Goal: Check status: Check status

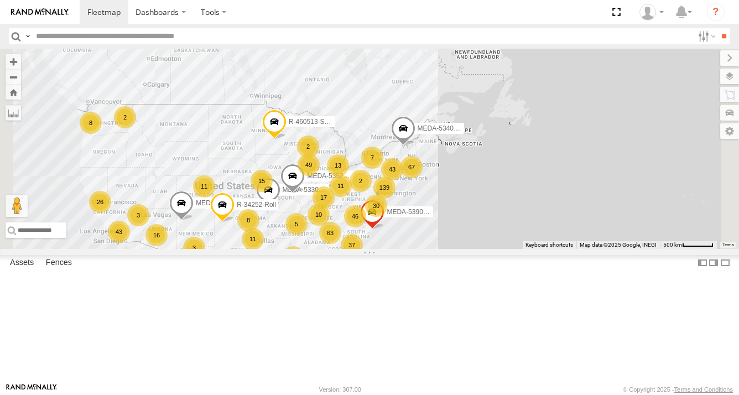
drag, startPoint x: 660, startPoint y: 222, endPoint x: 541, endPoint y: 279, distance: 131.2
click at [444, 216] on span "MEDA-539001-Roll" at bounding box center [415, 213] width 57 height 8
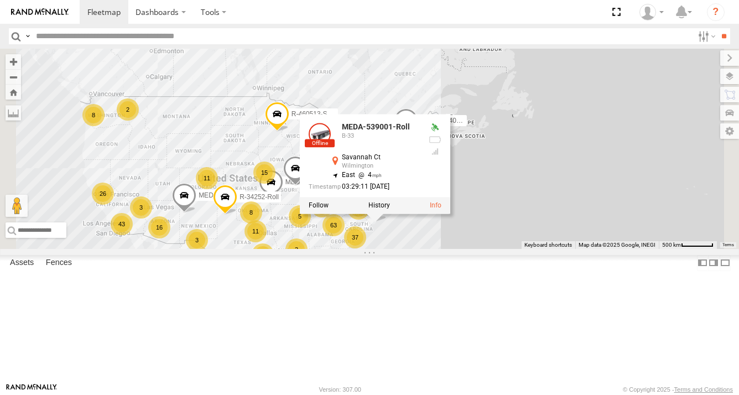
click at [525, 249] on div "R-460513-Swing MEDA-536205-Roll 63 139 15 83 67 30 21 17 11 49 43 37 16 20 10 1…" at bounding box center [369, 149] width 739 height 200
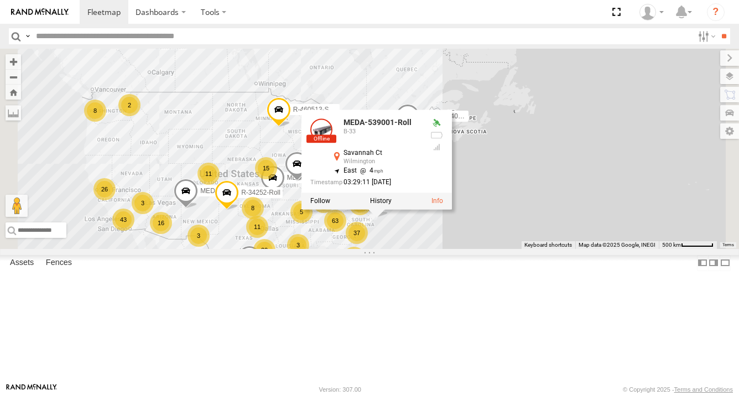
click at [545, 249] on div "R-460513-Swing MEDA-536205-Roll 63 139 15 83 67 30 21 17 11 49 43 37 16 20 10 1…" at bounding box center [369, 149] width 739 height 200
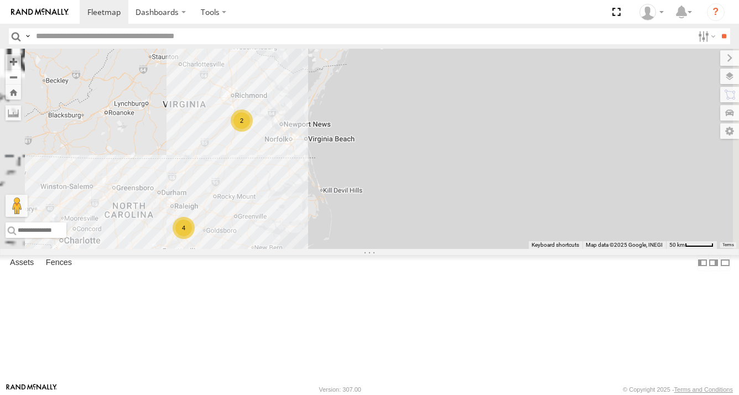
drag, startPoint x: 494, startPoint y: 204, endPoint x: 563, endPoint y: 367, distance: 177.3
click at [554, 249] on div "R-460513-Swing MEDA-536205-Roll R-34252-Roll MEDA-534010-Roll MEDA-535204-Roll …" at bounding box center [369, 149] width 739 height 200
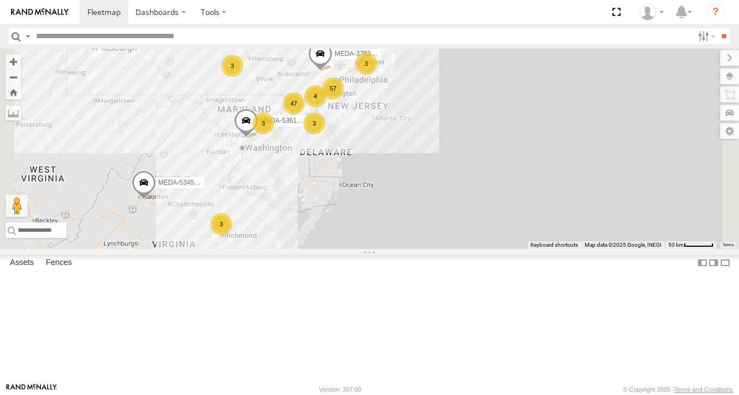
drag, startPoint x: 427, startPoint y: 132, endPoint x: 417, endPoint y: 217, distance: 85.3
click at [417, 217] on div "R-460513-Swing MEDA-536205-Roll R-34252-Roll MEDA-534010-Roll MEDA-535204-Roll …" at bounding box center [369, 149] width 739 height 200
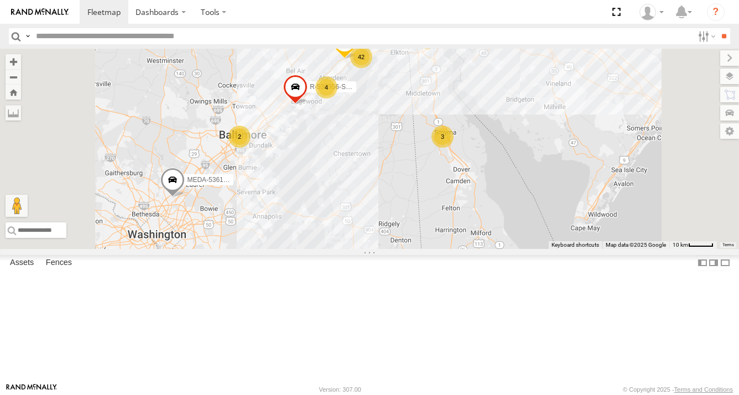
drag, startPoint x: 463, startPoint y: 167, endPoint x: 452, endPoint y: 221, distance: 54.8
click at [452, 221] on div "R-460513-Swing MEDA-536205-Roll R-34252-Roll MEDA-534010-Roll MEDA-535204-Roll …" at bounding box center [369, 149] width 739 height 200
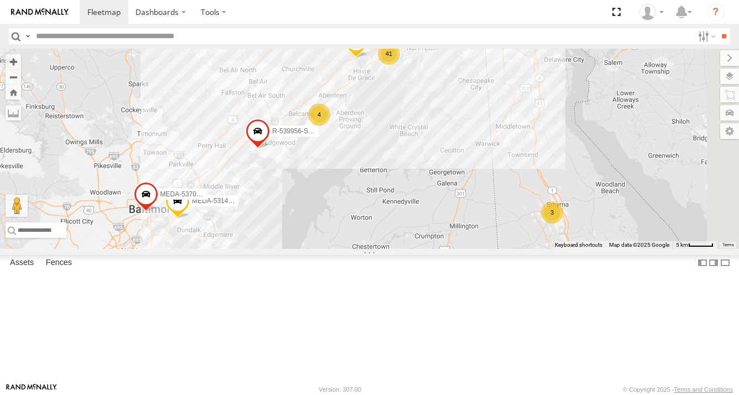
drag, startPoint x: 478, startPoint y: 161, endPoint x: 458, endPoint y: 245, distance: 86.0
click at [458, 245] on div "R-460513-Swing MEDA-536205-Roll R-34252-Roll MEDA-534010-Roll MEDA-535204-Roll …" at bounding box center [369, 149] width 739 height 200
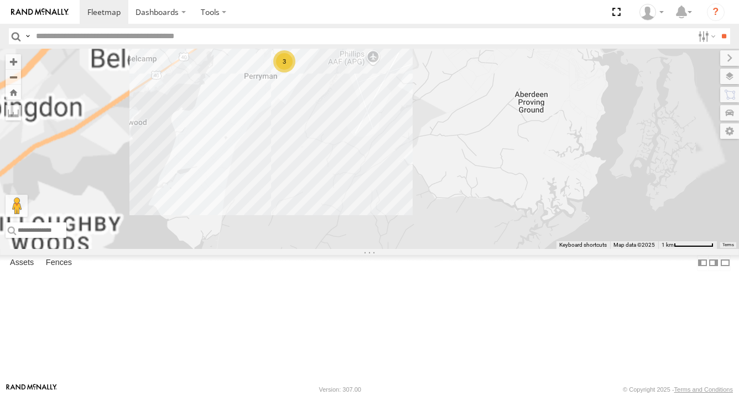
drag, startPoint x: 450, startPoint y: 173, endPoint x: 452, endPoint y: 268, distance: 95.2
click at [450, 249] on div "R-460513-Swing MEDA-536205-Roll R-34252-Roll MEDA-534010-Roll MEDA-535204-Roll …" at bounding box center [369, 149] width 739 height 200
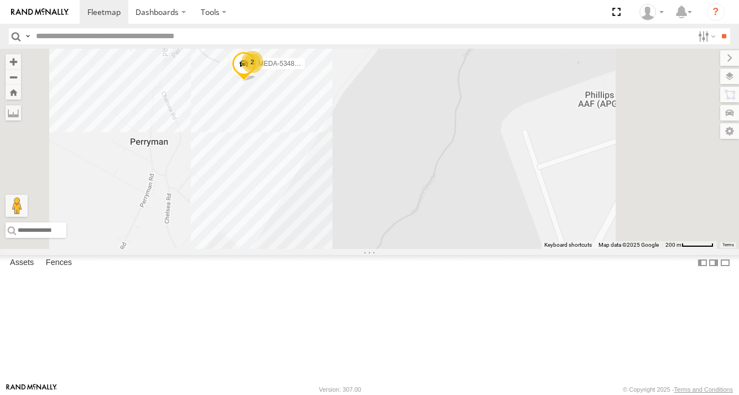
drag, startPoint x: 405, startPoint y: 205, endPoint x: 413, endPoint y: 259, distance: 54.9
click at [413, 249] on div "R-460513-Swing MEDA-536205-Roll R-34252-Roll MEDA-534010-Roll MEDA-535204-Roll …" at bounding box center [369, 149] width 739 height 200
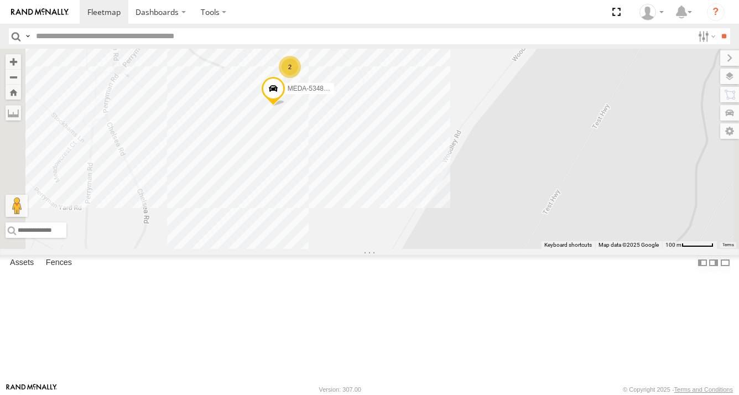
drag, startPoint x: 394, startPoint y: 214, endPoint x: 437, endPoint y: 313, distance: 107.8
click at [436, 249] on div "R-460513-Swing MEDA-536205-Roll R-34252-Roll MEDA-534010-Roll MEDA-535204-Roll …" at bounding box center [369, 149] width 739 height 200
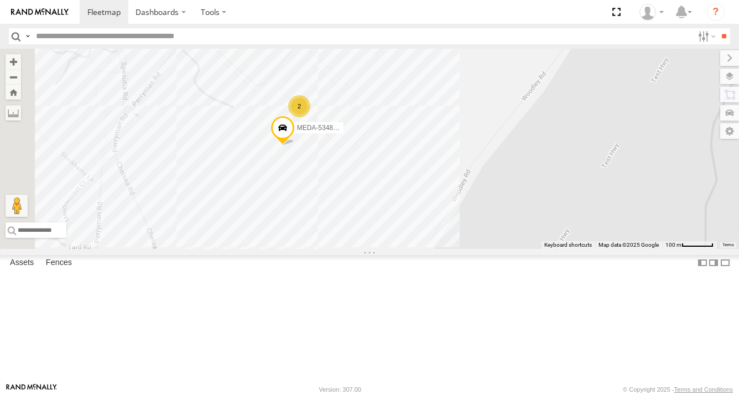
drag, startPoint x: 406, startPoint y: 252, endPoint x: 407, endPoint y: 271, distance: 19.4
click at [407, 249] on div "R-460513-Swing MEDA-536205-Roll R-34252-Roll MEDA-534010-Roll MEDA-535204-Roll …" at bounding box center [369, 149] width 739 height 200
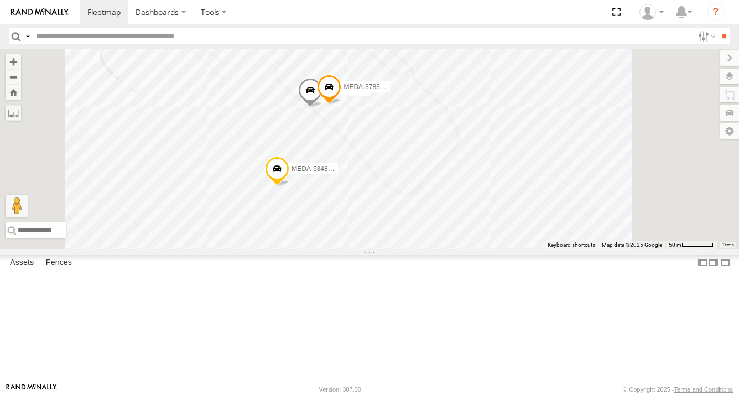
drag, startPoint x: 403, startPoint y: 251, endPoint x: 387, endPoint y: 325, distance: 75.2
click at [387, 249] on div "R-460513-Swing MEDA-536205-Roll R-34252-Roll MEDA-534010-Roll MEDA-535204-Roll …" at bounding box center [369, 149] width 739 height 200
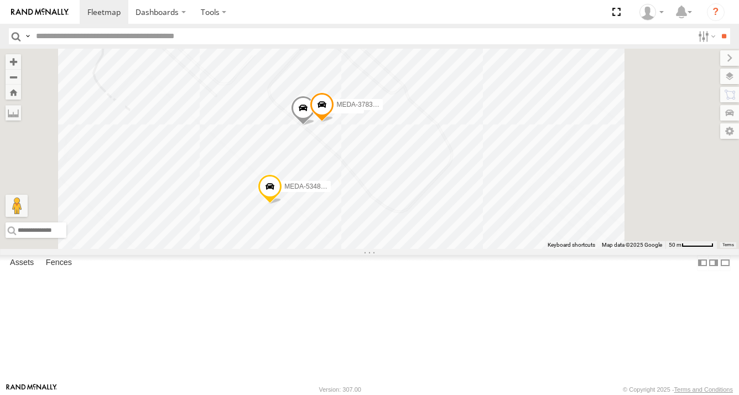
drag, startPoint x: 385, startPoint y: 297, endPoint x: 376, endPoint y: 319, distance: 23.8
click at [376, 249] on div "R-460513-Swing MEDA-536205-Roll R-34252-Roll MEDA-534010-Roll MEDA-535204-Roll …" at bounding box center [369, 149] width 739 height 200
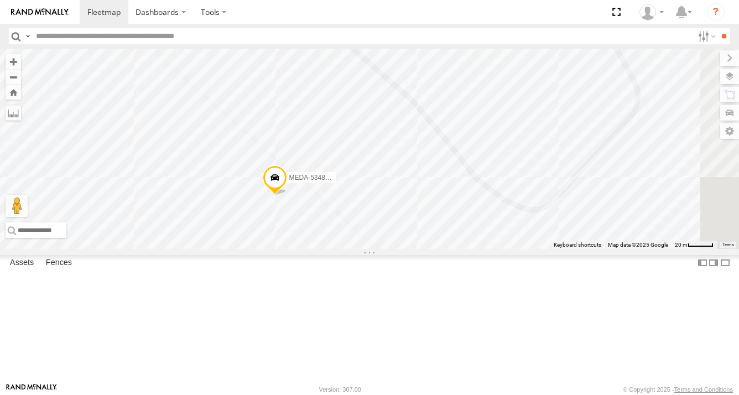
drag, startPoint x: 391, startPoint y: 262, endPoint x: 361, endPoint y: 293, distance: 43.0
click at [361, 249] on div "R-460513-Swing MEDA-536205-Roll R-34252-Roll MEDA-534010-Roll MEDA-535204-Roll …" at bounding box center [369, 149] width 739 height 200
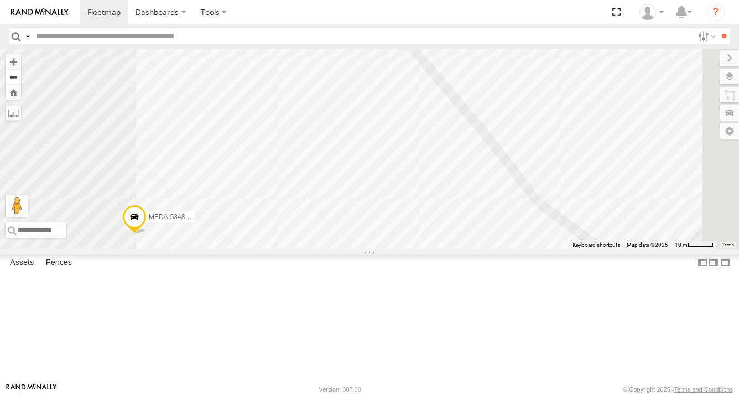
click at [21, 76] on button "Zoom out" at bounding box center [13, 76] width 15 height 15
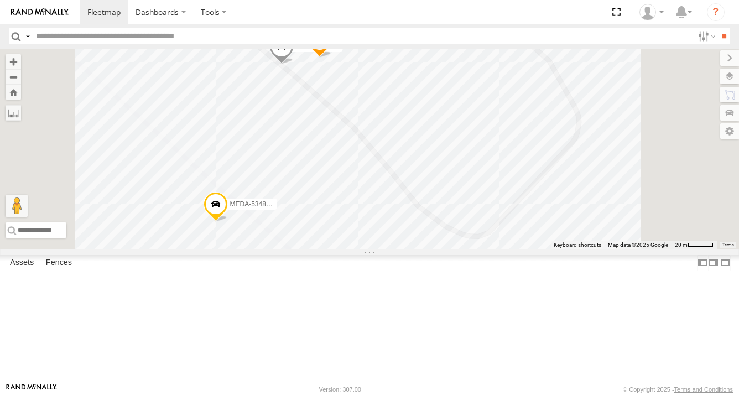
drag, startPoint x: 468, startPoint y: 148, endPoint x: 432, endPoint y: 177, distance: 46.5
click at [432, 177] on div "R-460513-Swing MEDA-536205-Roll R-34252-Roll MEDA-534010-Roll MEDA-535204-Roll …" at bounding box center [369, 149] width 739 height 200
click at [332, 58] on span at bounding box center [320, 43] width 24 height 30
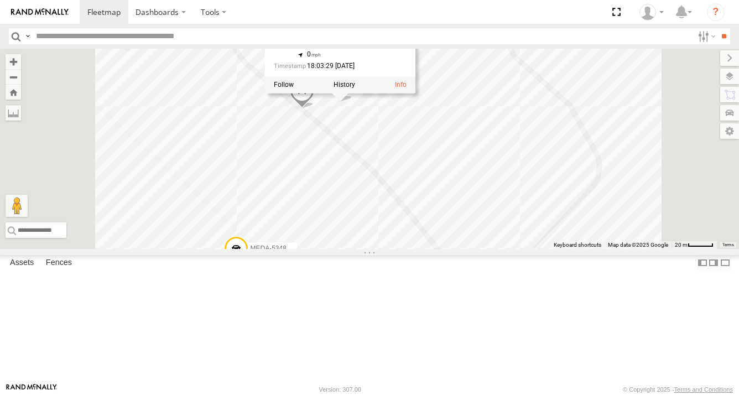
drag, startPoint x: 460, startPoint y: 178, endPoint x: 482, endPoint y: 224, distance: 50.7
click at [482, 224] on div "R-460513-Swing MEDA-536205-Roll R-34252-Roll MEDA-534010-Roll MEDA-535204-Roll …" at bounding box center [369, 149] width 739 height 200
click at [517, 222] on div "R-460513-Swing MEDA-536205-Roll R-34252-Roll MEDA-534010-Roll MEDA-535204-Roll …" at bounding box center [369, 149] width 739 height 200
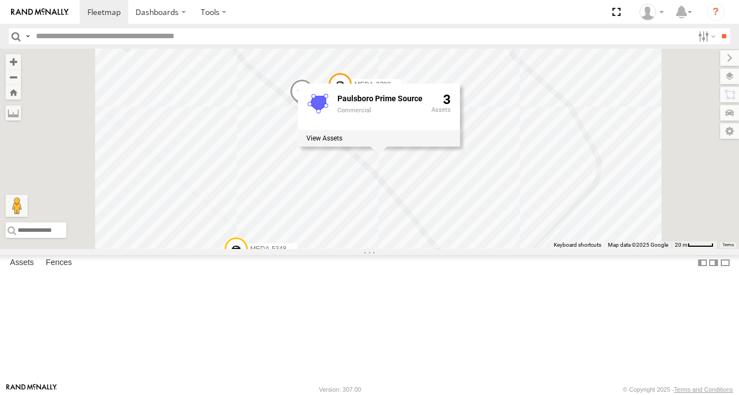
click at [629, 179] on div "R-460513-Swing MEDA-536205-Roll R-34252-Roll MEDA-534010-Roll MEDA-535204-Roll …" at bounding box center [369, 149] width 739 height 200
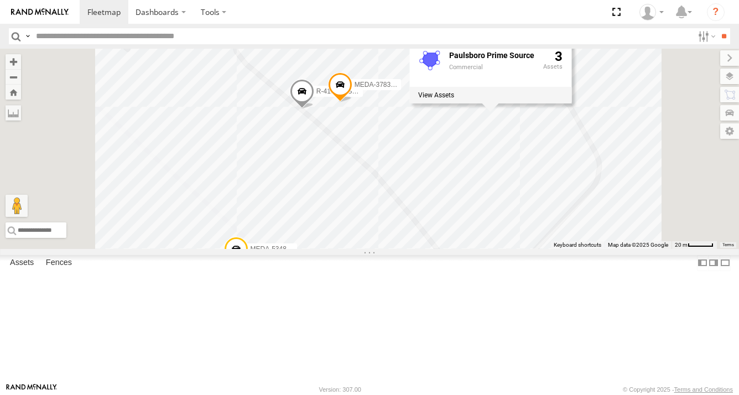
click at [580, 225] on div "R-460513-Swing MEDA-536205-Roll R-34252-Roll MEDA-534010-Roll MEDA-535204-Roll …" at bounding box center [369, 149] width 739 height 200
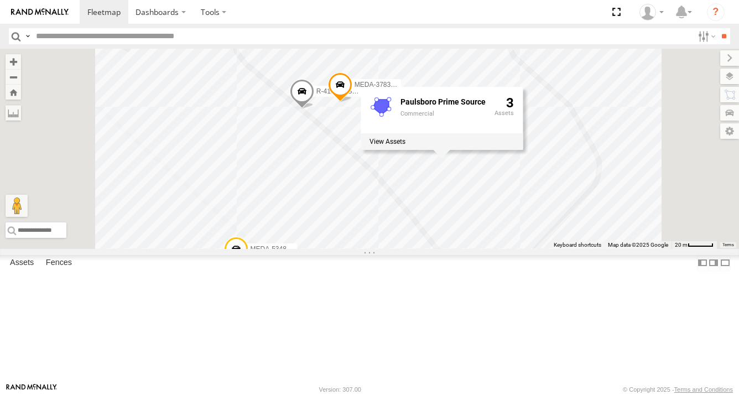
click at [291, 249] on div "R-460513-Swing MEDA-536205-Roll R-34252-Roll MEDA-534010-Roll MEDA-535204-Roll …" at bounding box center [369, 149] width 739 height 200
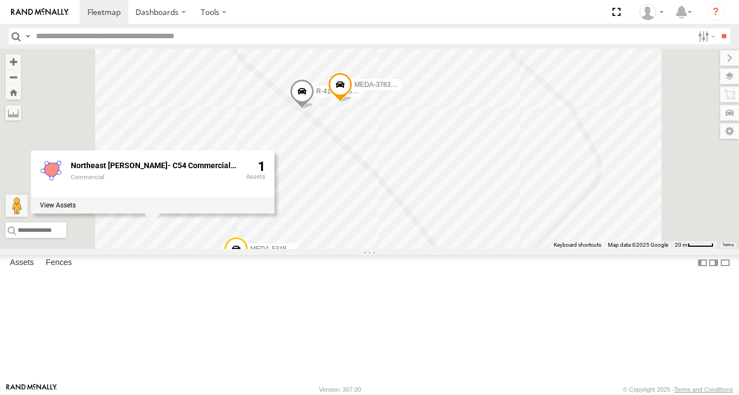
click at [302, 249] on div "R-460513-Swing MEDA-536205-Roll R-34252-Roll MEDA-534010-Roll MEDA-535204-Roll …" at bounding box center [369, 149] width 739 height 200
click at [472, 216] on div "R-460513-Swing MEDA-536205-Roll R-34252-Roll MEDA-534010-Roll MEDA-535204-Roll …" at bounding box center [369, 149] width 739 height 200
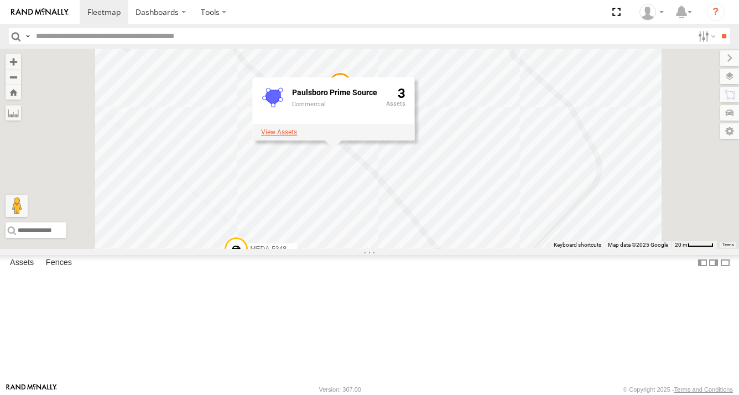
click at [297, 136] on label at bounding box center [279, 132] width 36 height 8
click at [0, 0] on label at bounding box center [0, 0] width 0 height 0
click at [571, 211] on div "R-460513-Swing MEDA-536205-Roll R-34252-Roll MEDA-534010-Roll MEDA-535204-Roll …" at bounding box center [369, 149] width 739 height 200
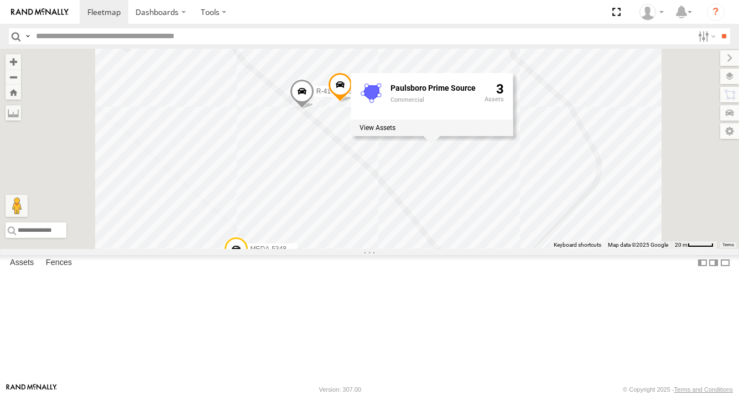
click at [310, 66] on div "R-460513-Swing MEDA-536205-Roll R-34252-Roll MEDA-534010-Roll MEDA-535204-Roll …" at bounding box center [369, 149] width 739 height 200
